Goal: Task Accomplishment & Management: Manage account settings

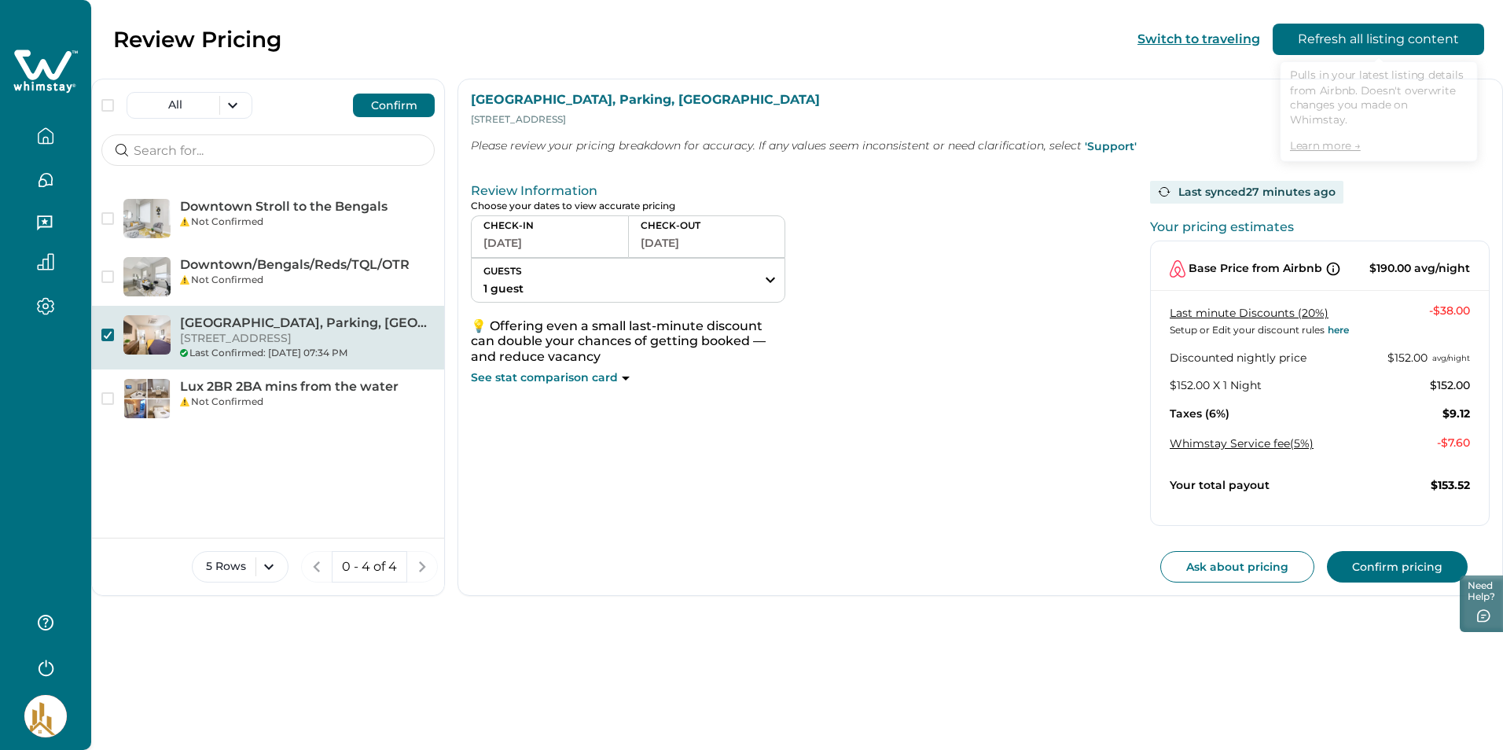
click at [1371, 32] on button "Refresh all listing content" at bounding box center [1378, 39] width 211 height 31
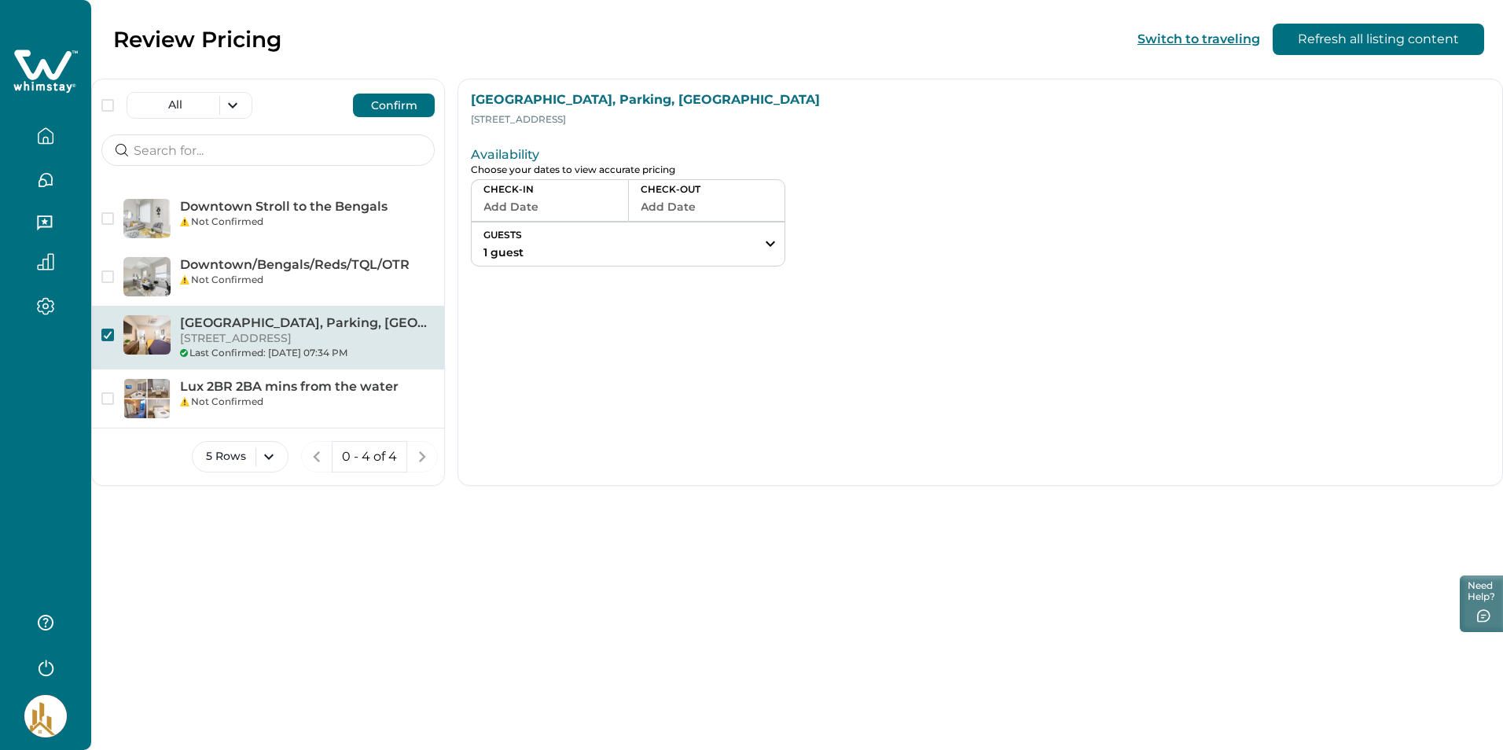
click at [233, 325] on p "[GEOGRAPHIC_DATA], Parking, [GEOGRAPHIC_DATA]" at bounding box center [307, 323] width 255 height 16
click at [112, 336] on icon "button" at bounding box center [107, 335] width 9 height 8
click at [249, 320] on p "[GEOGRAPHIC_DATA], Parking, [GEOGRAPHIC_DATA]" at bounding box center [307, 323] width 255 height 16
click at [336, 325] on p "[GEOGRAPHIC_DATA], Parking, [GEOGRAPHIC_DATA]" at bounding box center [307, 323] width 255 height 16
click at [108, 338] on span "button" at bounding box center [107, 335] width 13 height 13
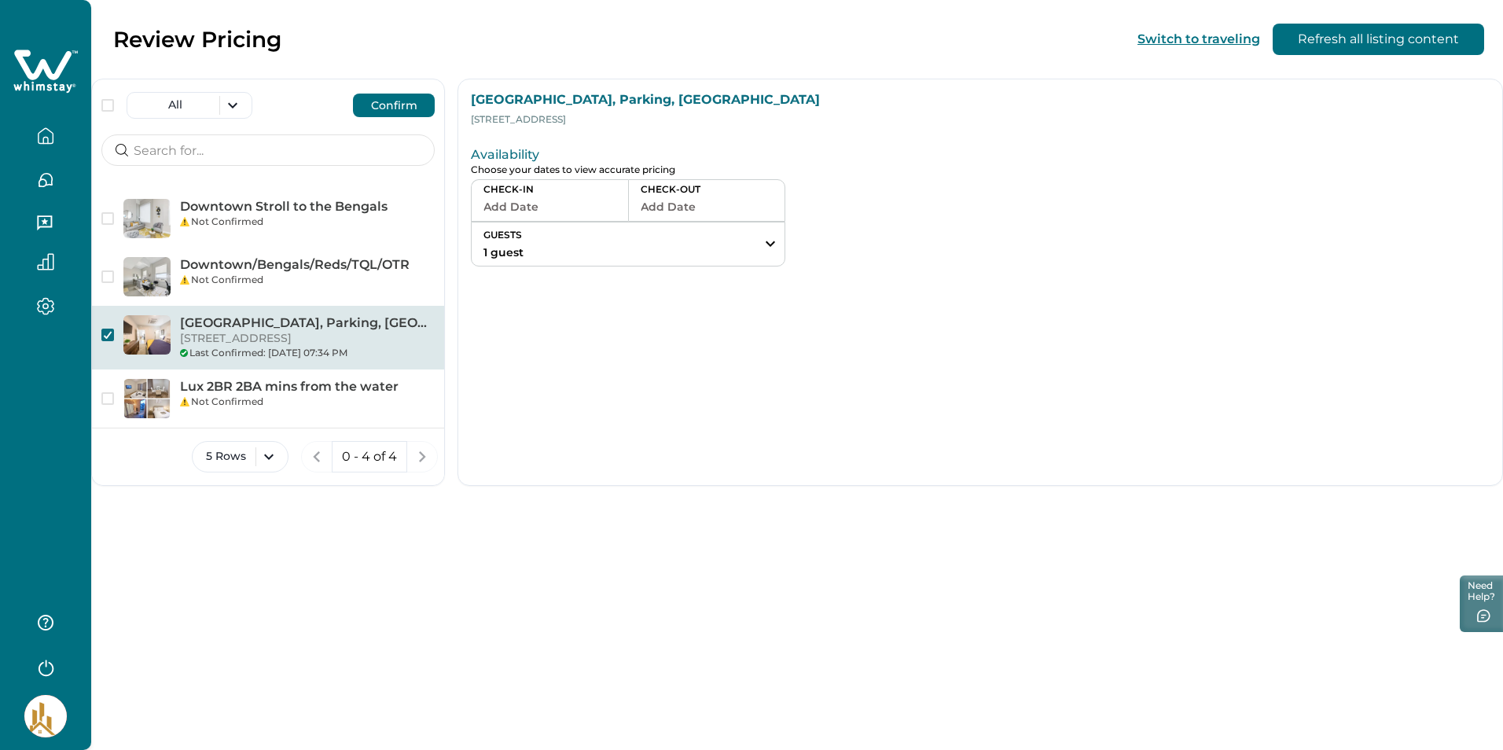
click at [46, 140] on icon "button" at bounding box center [45, 135] width 17 height 17
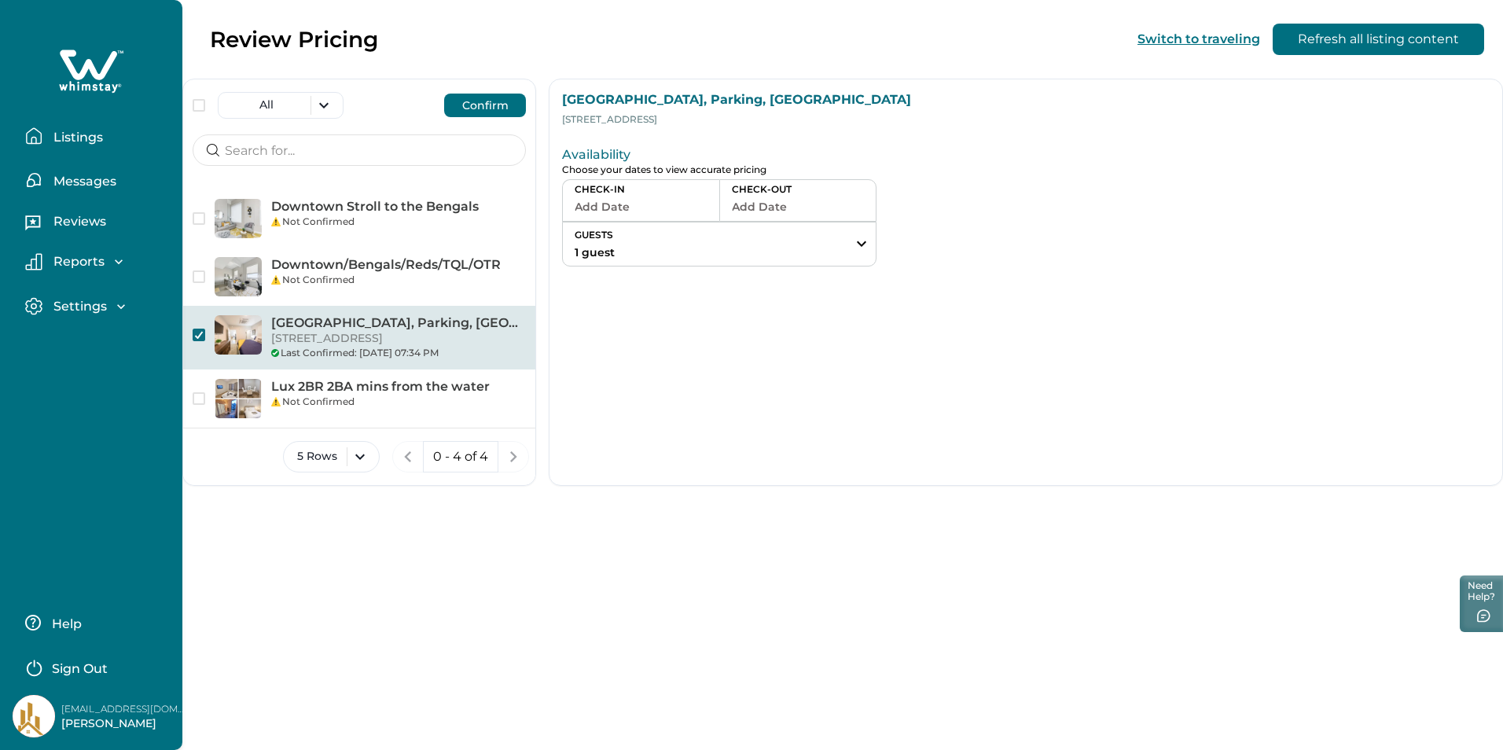
click at [346, 328] on p "[GEOGRAPHIC_DATA], Parking, [GEOGRAPHIC_DATA]" at bounding box center [398, 323] width 255 height 16
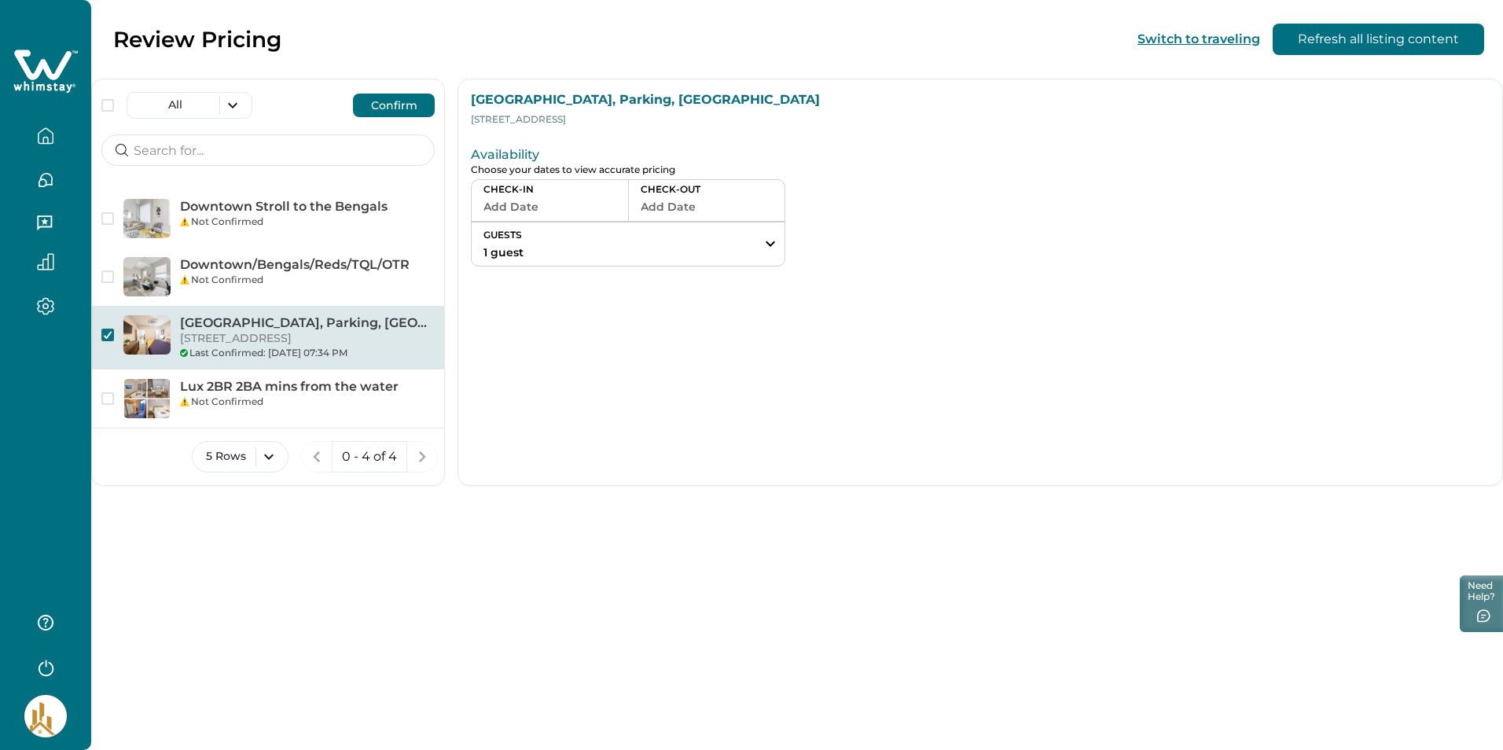
click at [346, 324] on p "[GEOGRAPHIC_DATA], Parking, [GEOGRAPHIC_DATA]" at bounding box center [307, 323] width 255 height 16
click at [347, 323] on p "[GEOGRAPHIC_DATA], Parking, [GEOGRAPHIC_DATA]" at bounding box center [307, 323] width 255 height 16
drag, startPoint x: 347, startPoint y: 323, endPoint x: 277, endPoint y: 322, distance: 70.0
click at [277, 322] on p "[GEOGRAPHIC_DATA], Parking, [GEOGRAPHIC_DATA]" at bounding box center [307, 323] width 255 height 16
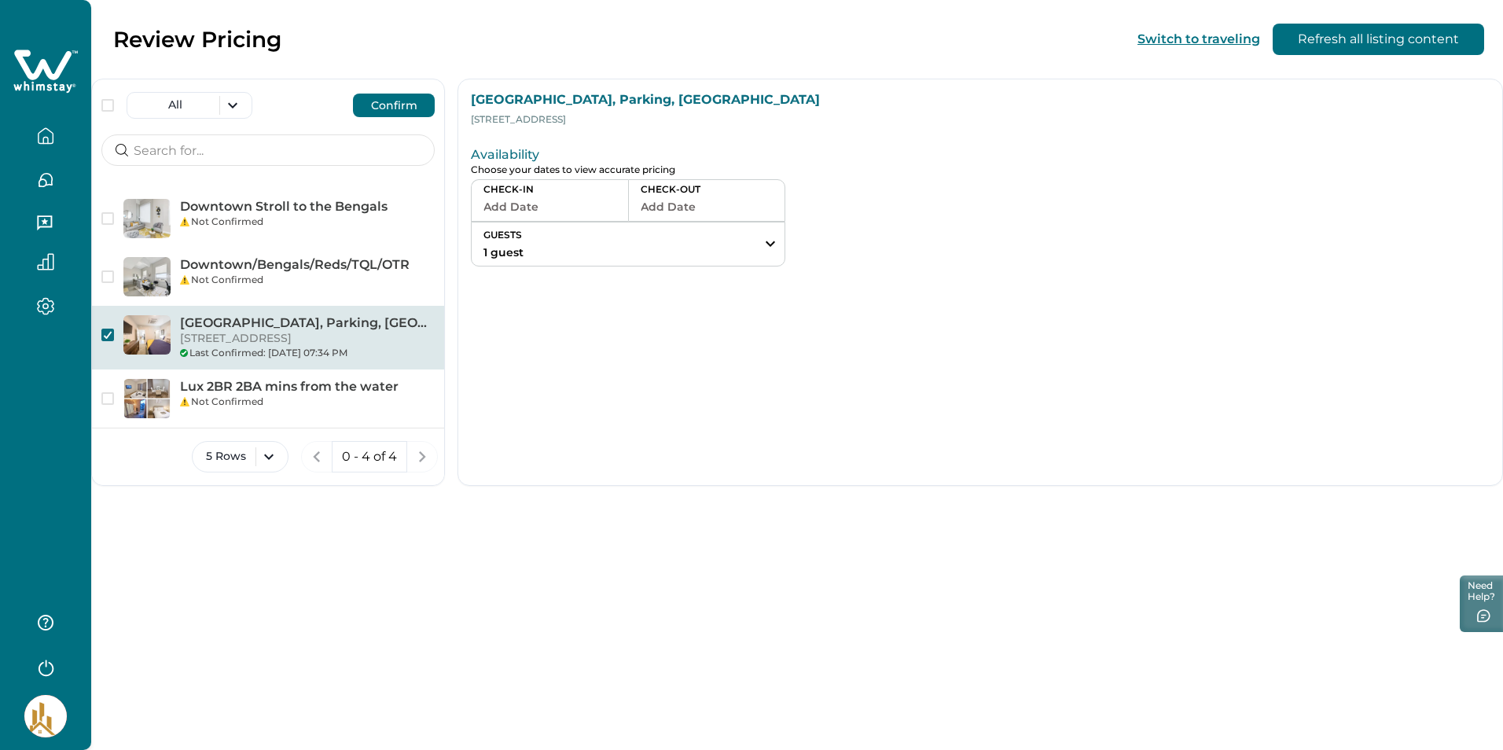
click at [45, 131] on icon "button" at bounding box center [45, 135] width 17 height 17
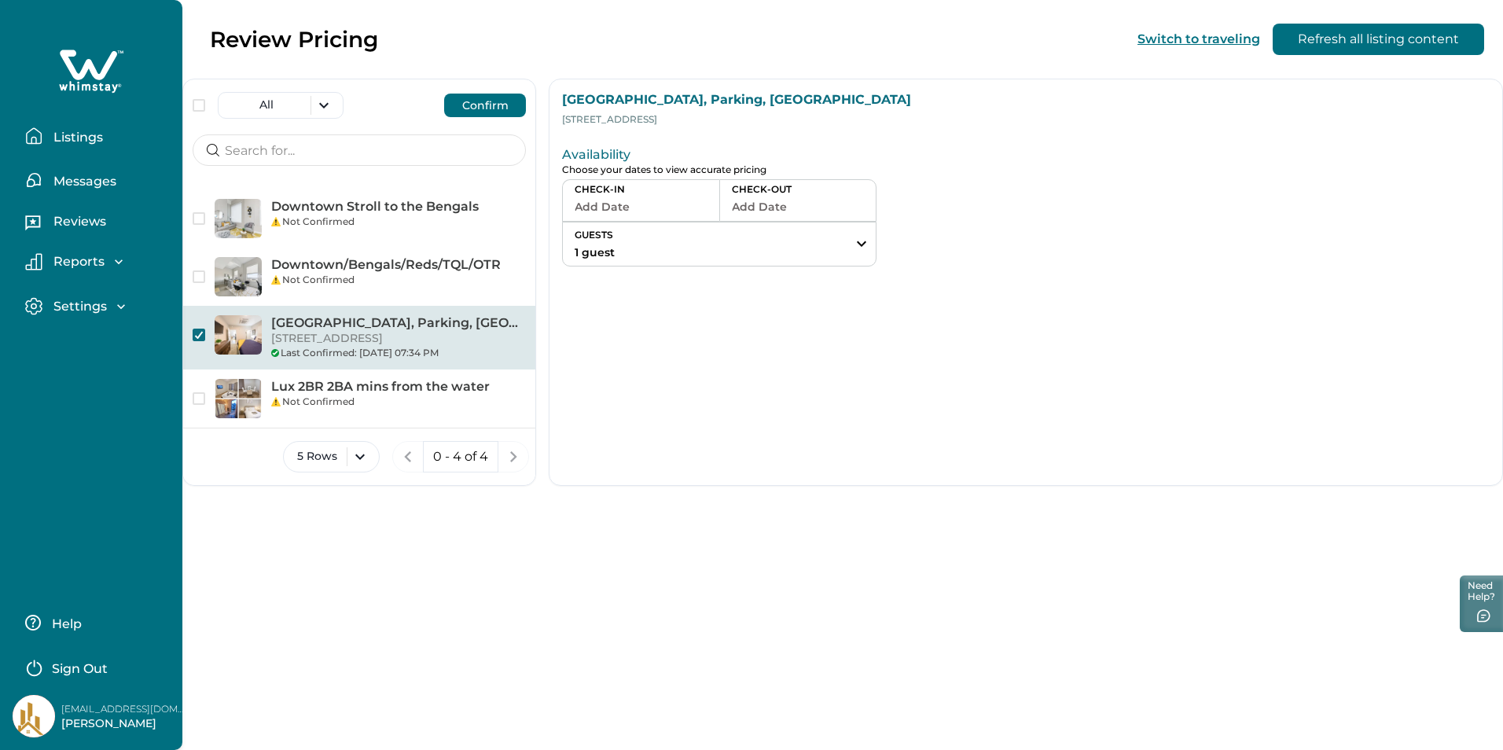
click at [86, 57] on icon at bounding box center [91, 71] width 64 height 47
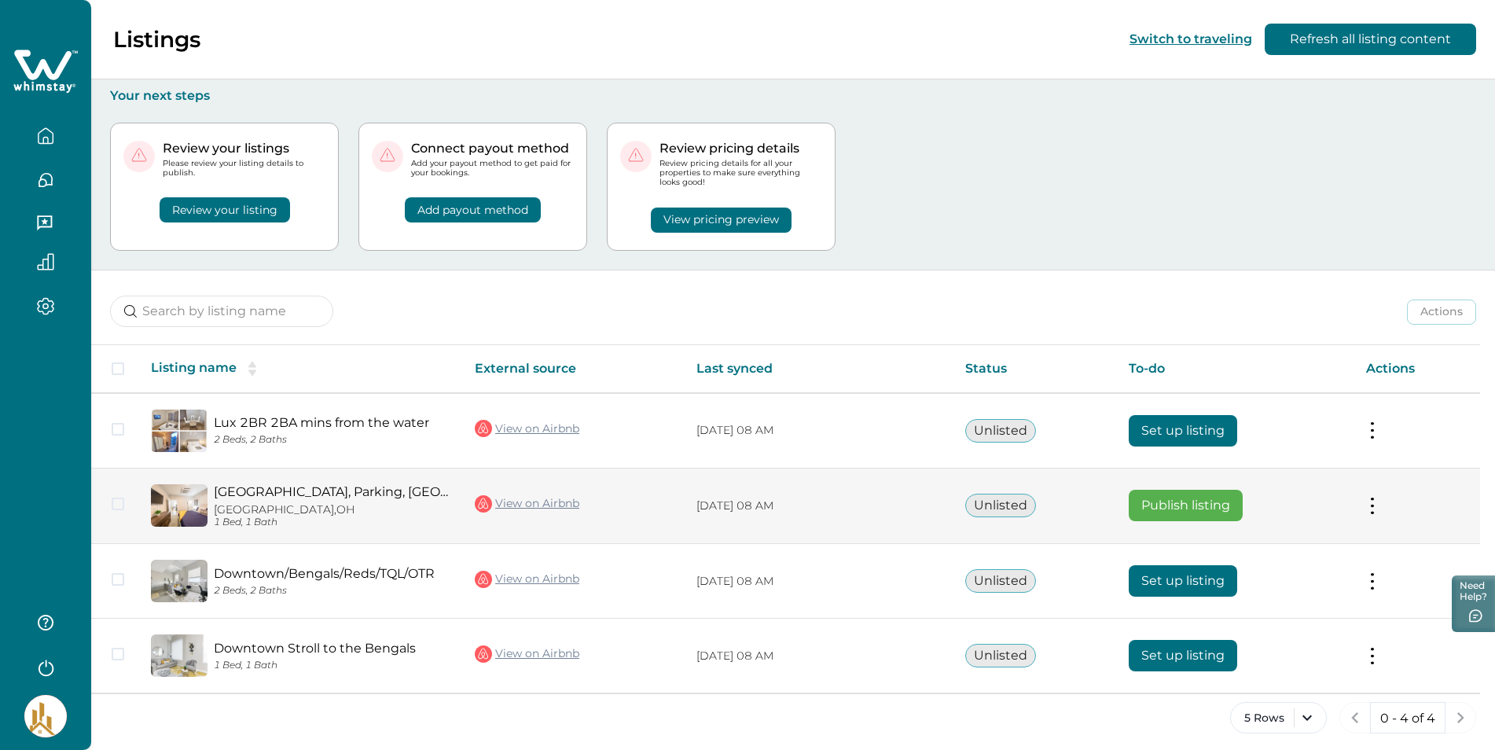
click at [120, 500] on span at bounding box center [118, 504] width 13 height 13
click at [1372, 498] on button at bounding box center [1372, 506] width 13 height 17
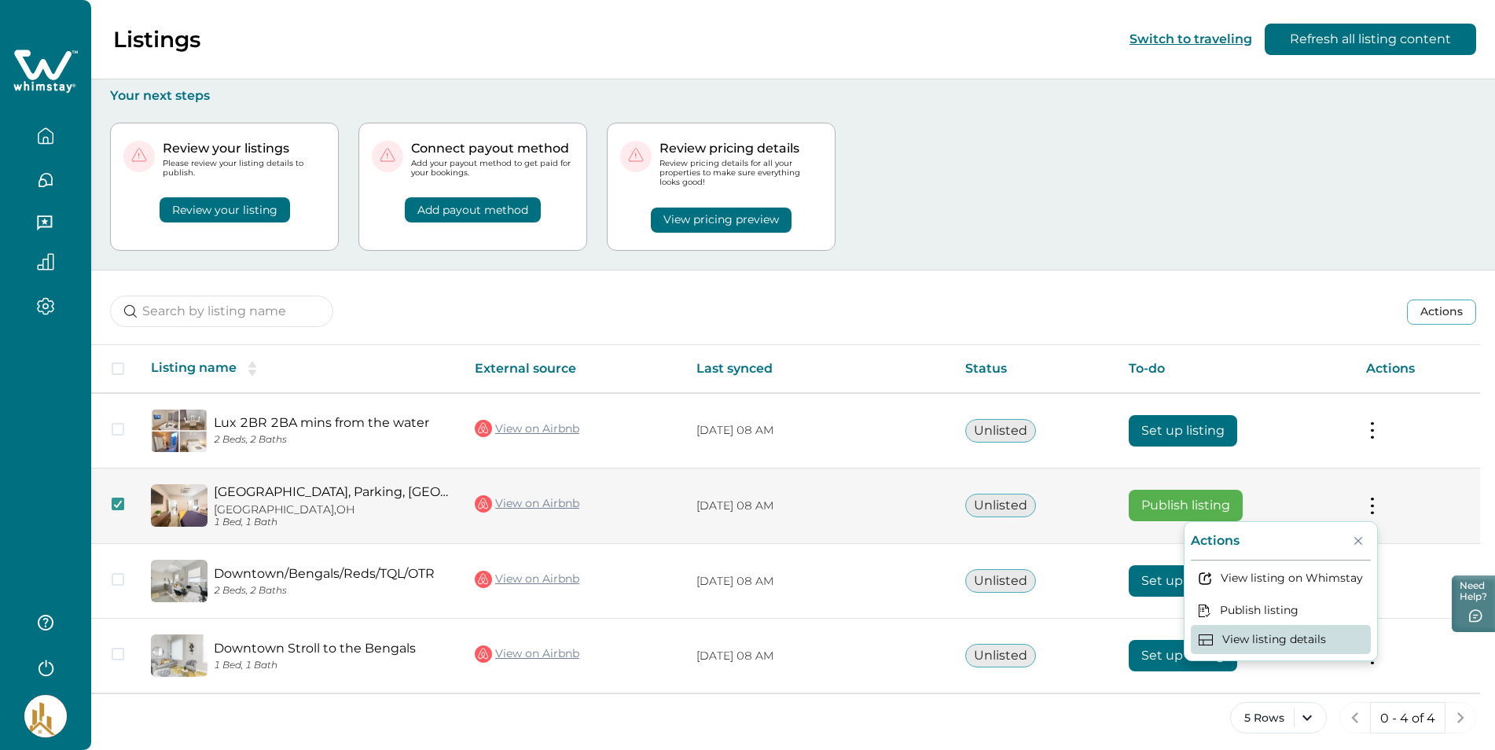
click at [1266, 640] on button "View listing details" at bounding box center [1281, 639] width 180 height 29
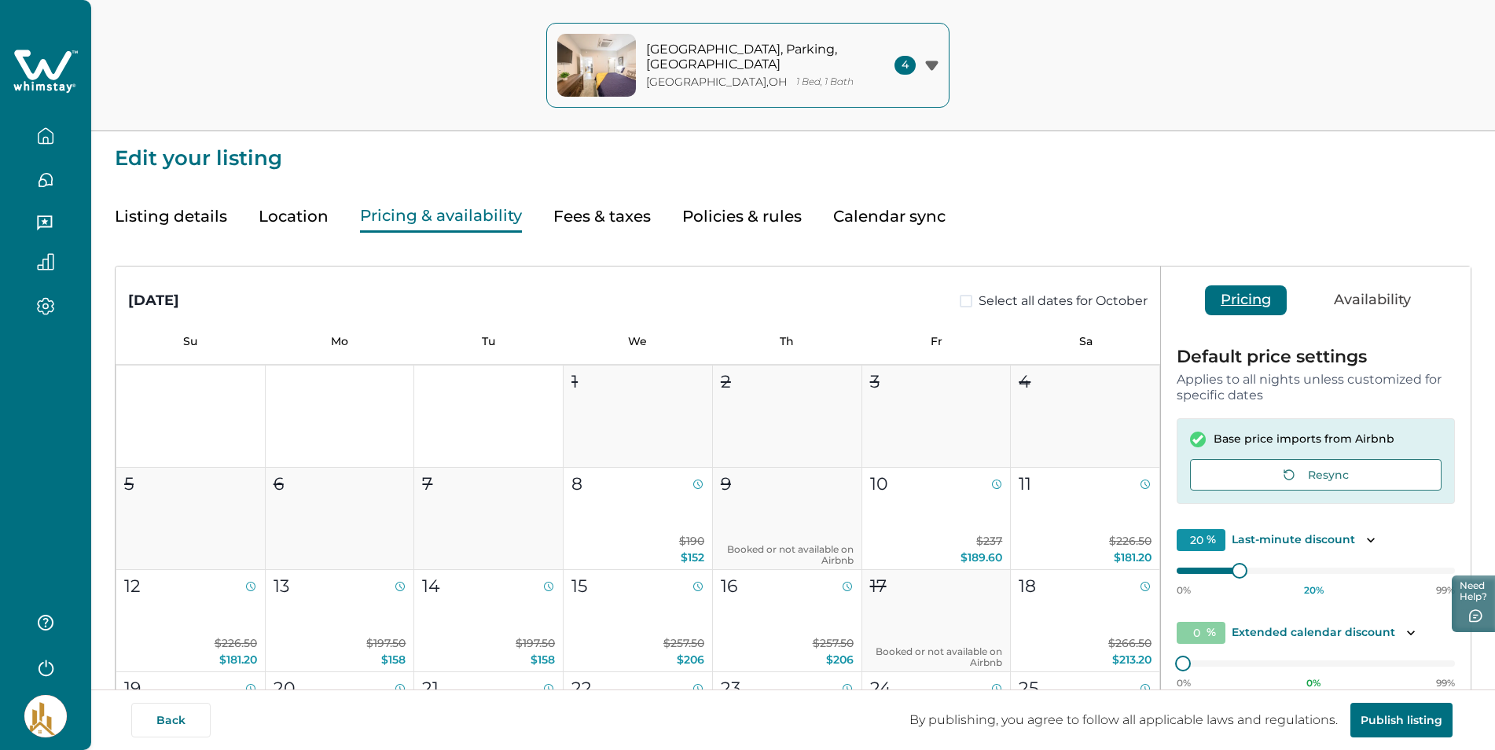
click at [440, 216] on button "Pricing & availability" at bounding box center [441, 216] width 162 height 32
click at [610, 220] on button "Fees & taxes" at bounding box center [601, 216] width 97 height 32
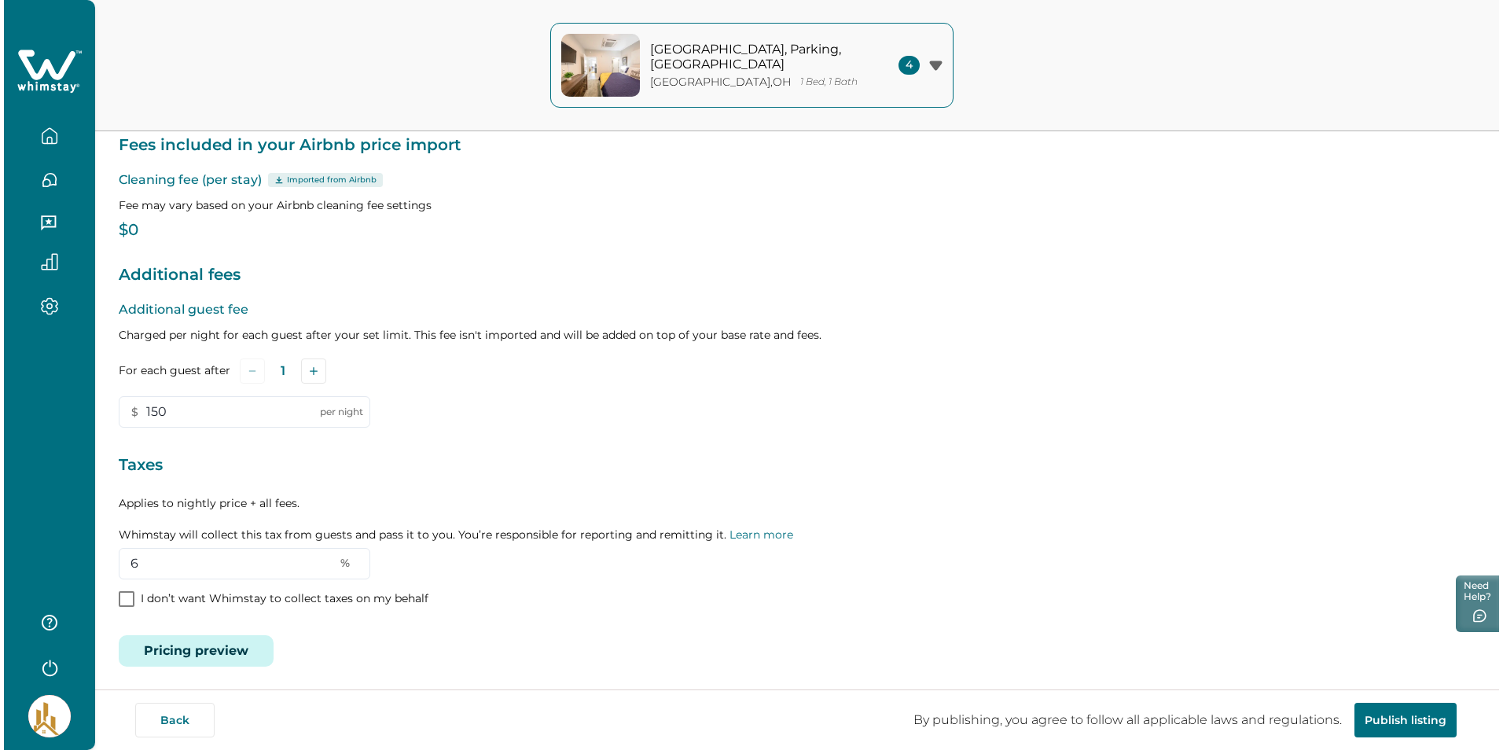
scroll to position [130, 0]
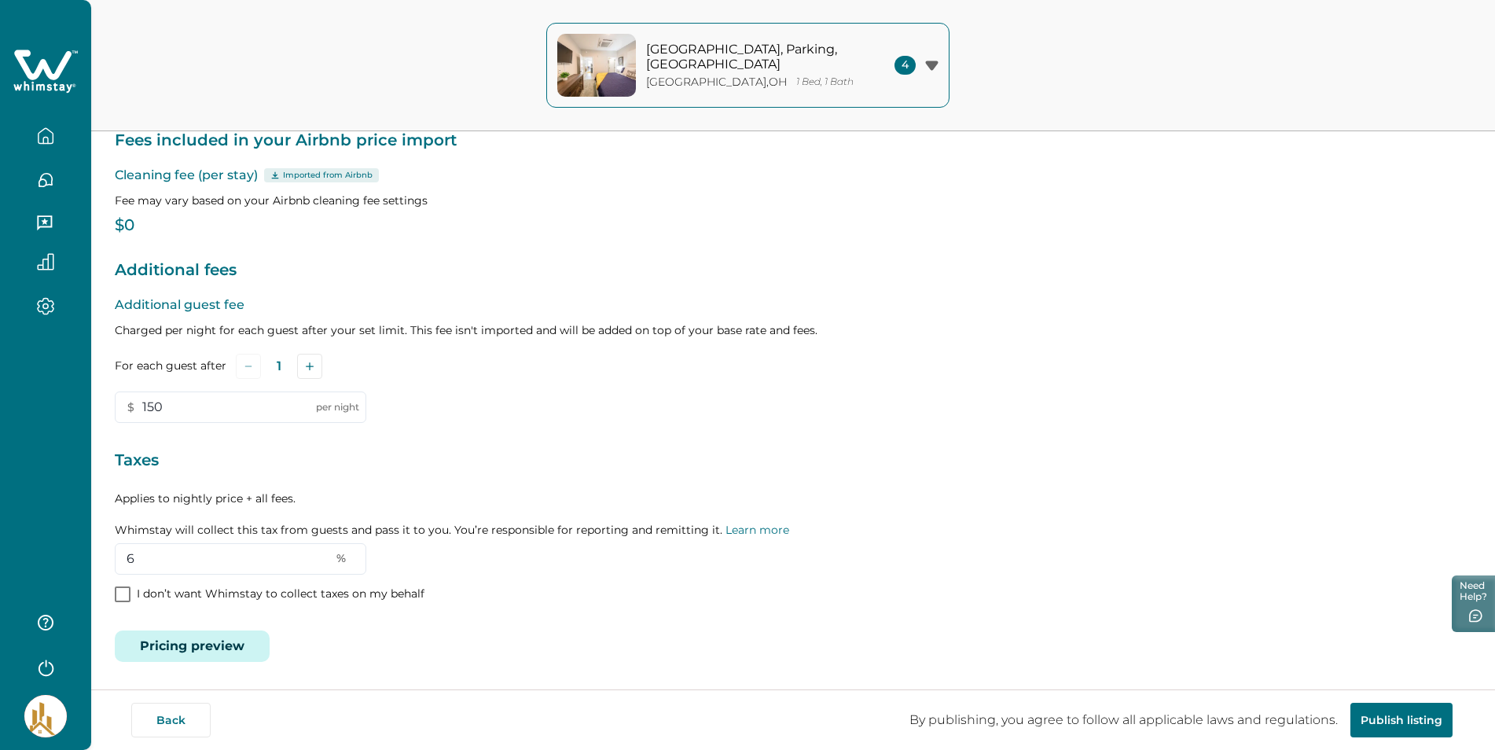
click at [204, 649] on button "Pricing preview" at bounding box center [192, 645] width 155 height 31
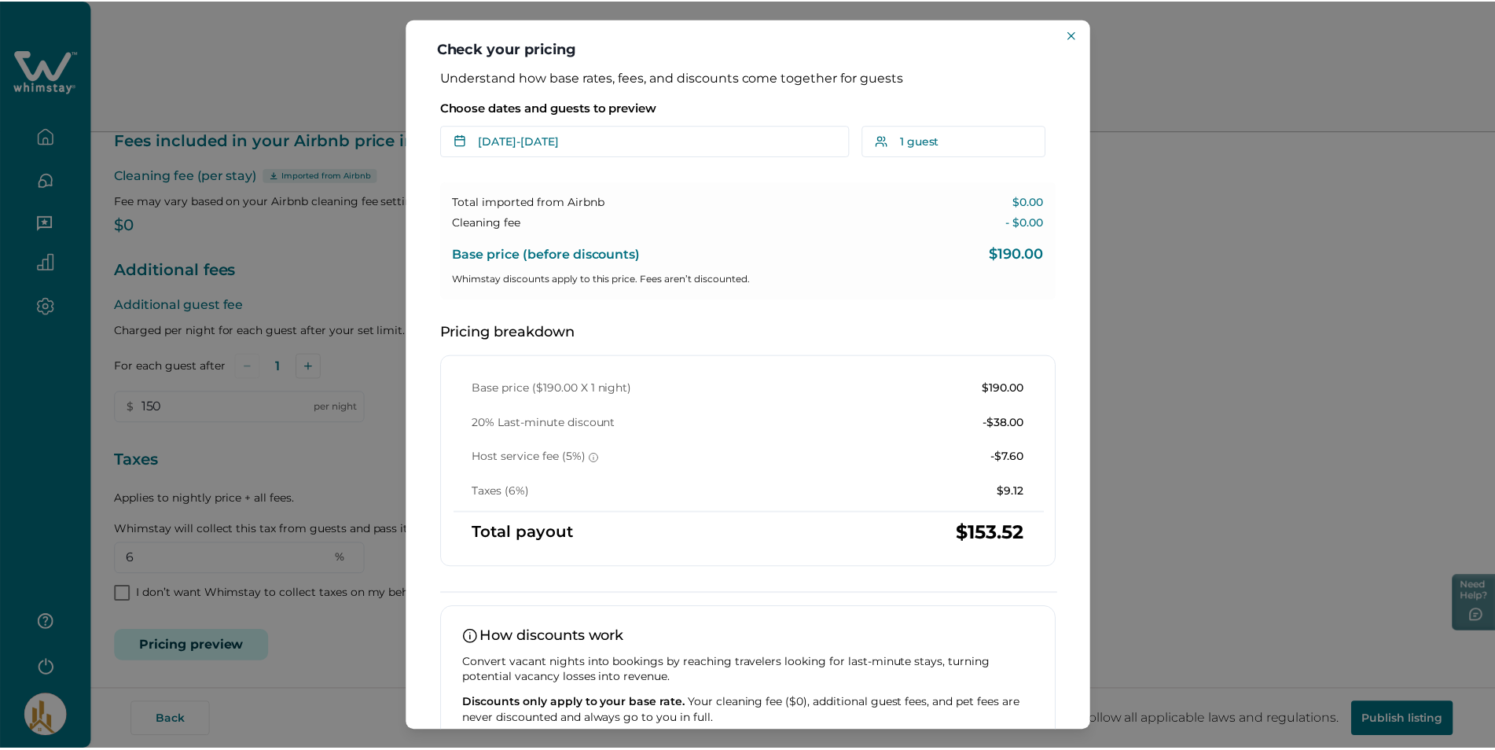
scroll to position [0, 0]
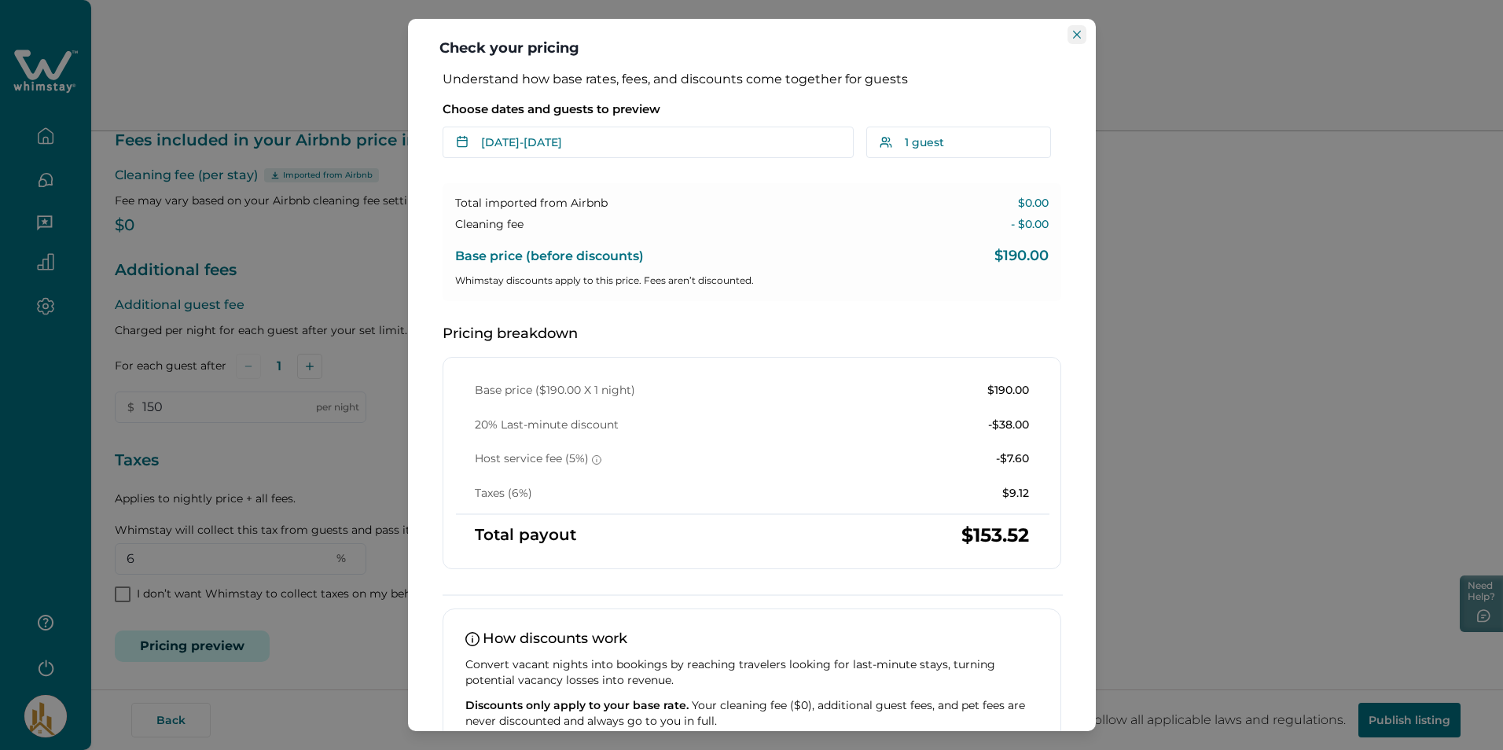
click at [1077, 38] on icon "Close" at bounding box center [1077, 35] width 8 height 8
